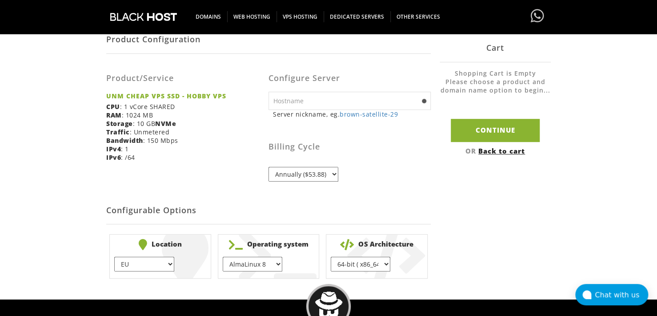
scroll to position [178, 0]
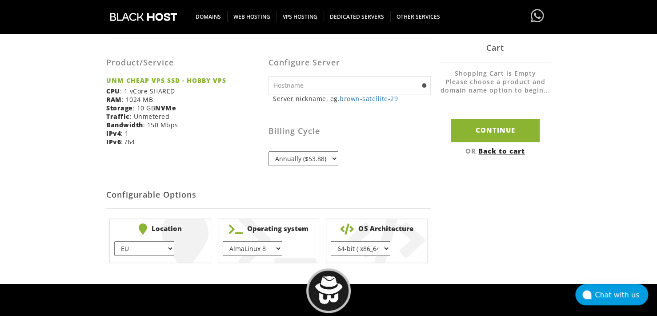
click at [248, 246] on select "AlmaLinux 8 } AlmaLinux 9 } AlmaLinux 10 } Rocky Linux 8 } CentOS 7 } CentOS 8 …" at bounding box center [253, 248] width 60 height 15
drag, startPoint x: 332, startPoint y: 185, endPoint x: 318, endPoint y: 193, distance: 15.1
click at [332, 185] on h2 "Configurable Options" at bounding box center [268, 194] width 325 height 27
click at [160, 248] on select "EU } USA } London } Amsterdam } Vienna } Chicago }" at bounding box center [144, 248] width 60 height 15
click at [114, 241] on select "EU } USA } London } Amsterdam } Vienna } Chicago }" at bounding box center [144, 248] width 60 height 15
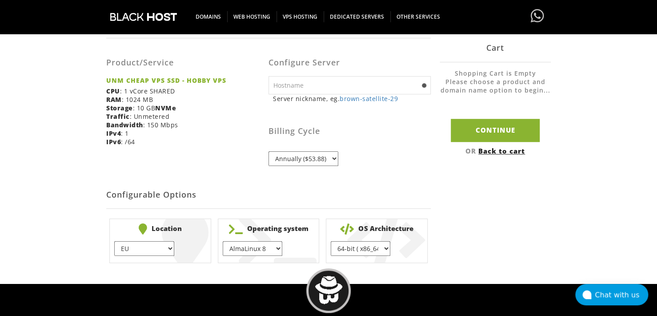
click at [347, 248] on select "64-bit ( x86_64 ) } 32-bit ( i686 ) }" at bounding box center [361, 248] width 60 height 15
click at [252, 251] on select "AlmaLinux 8 } AlmaLinux 9 } AlmaLinux 10 } Rocky Linux 8 } CentOS 7 } CentOS 8 …" at bounding box center [253, 248] width 60 height 15
select select "1223"
click at [223, 241] on select "AlmaLinux 8 } AlmaLinux 9 } AlmaLinux 10 } Rocky Linux 8 } CentOS 7 } CentOS 8 …" at bounding box center [253, 248] width 60 height 15
click at [279, 224] on b "Operating system" at bounding box center [269, 228] width 92 height 11
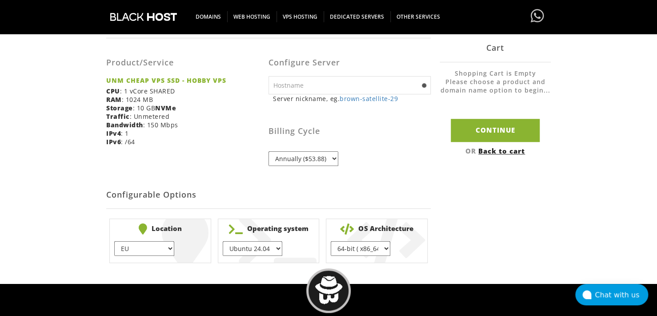
click at [369, 242] on select "64-bit ( x86_64 ) } 32-bit ( i686 ) }" at bounding box center [361, 248] width 60 height 15
select select "1197"
click at [331, 241] on select "64-bit ( x86_64 ) } 32-bit ( i686 ) }" at bounding box center [361, 248] width 60 height 15
click at [159, 246] on select "EU } USA } London } Amsterdam } Vienna } Chicago }" at bounding box center [144, 248] width 60 height 15
click at [114, 241] on select "EU } USA } London } Amsterdam } Vienna } Chicago }" at bounding box center [144, 248] width 60 height 15
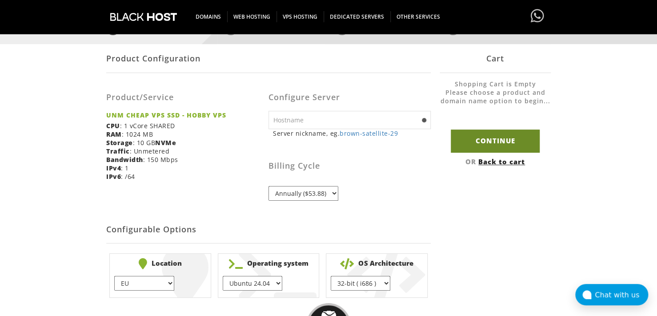
scroll to position [89, 0]
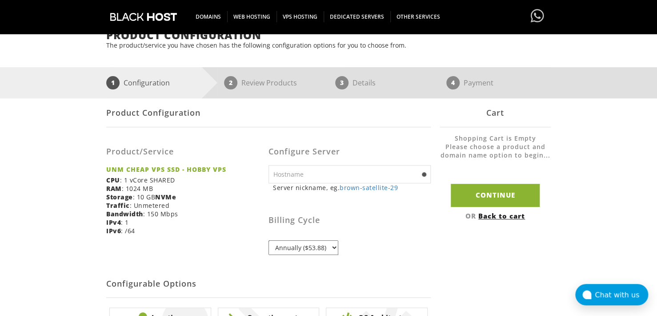
click at [291, 187] on small "Server nickname, eg. brown-satellite-29" at bounding box center [352, 187] width 158 height 8
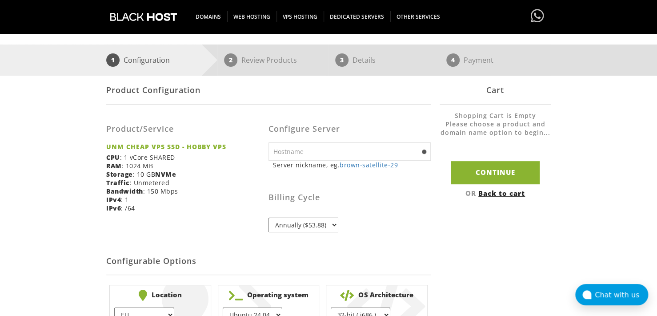
scroll to position [133, 0]
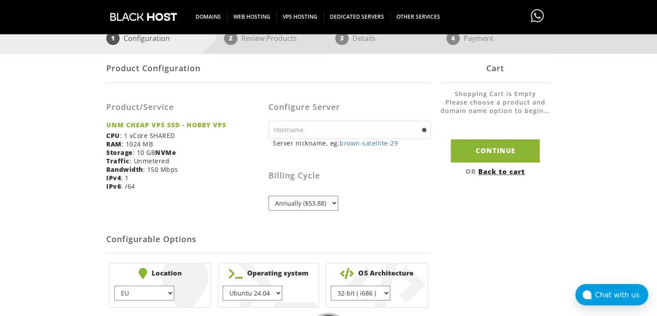
click at [311, 201] on select "Annually ($53.88)" at bounding box center [304, 203] width 70 height 15
click at [327, 203] on select "Annually ($53.88)" at bounding box center [304, 203] width 70 height 15
click at [308, 204] on select "Annually ($53.88)" at bounding box center [304, 203] width 70 height 15
click at [310, 132] on input "text" at bounding box center [350, 130] width 162 height 18
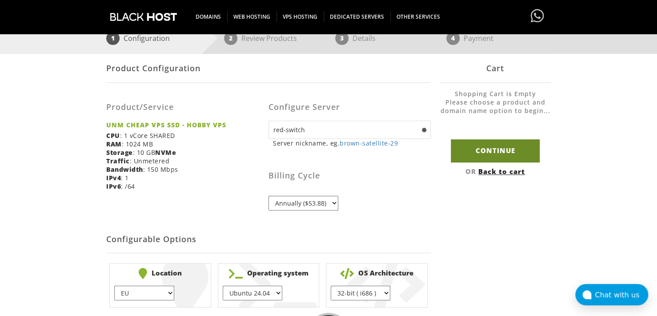
type input "red-switch"
click at [458, 155] on input "Continue" at bounding box center [495, 150] width 89 height 23
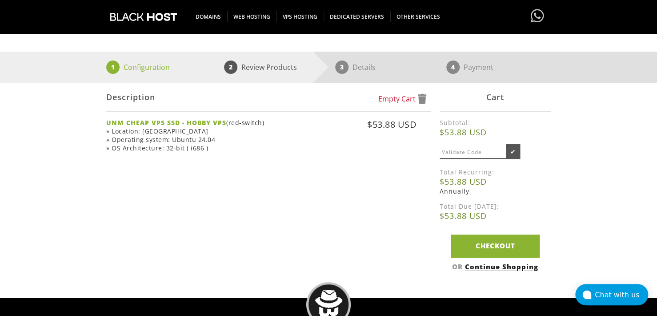
scroll to position [89, 0]
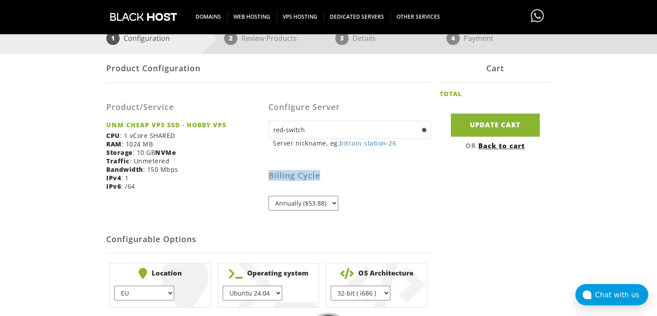
drag, startPoint x: 270, startPoint y: 175, endPoint x: 318, endPoint y: 174, distance: 48.5
click at [318, 174] on h3 "Billing Cycle" at bounding box center [350, 175] width 162 height 9
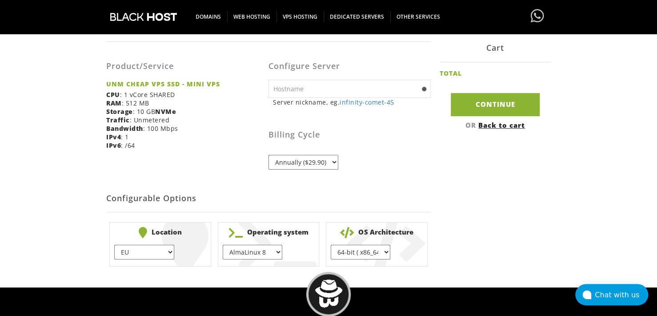
scroll to position [178, 0]
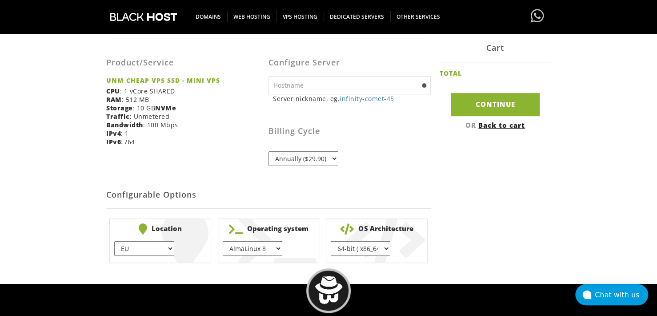
click at [326, 155] on select "Annually ($29.90)" at bounding box center [304, 158] width 70 height 15
click at [322, 159] on select "Annually ($29.90)" at bounding box center [304, 158] width 70 height 15
click at [482, 128] on link "Back to cart" at bounding box center [501, 124] width 47 height 9
